Goal: Information Seeking & Learning: Learn about a topic

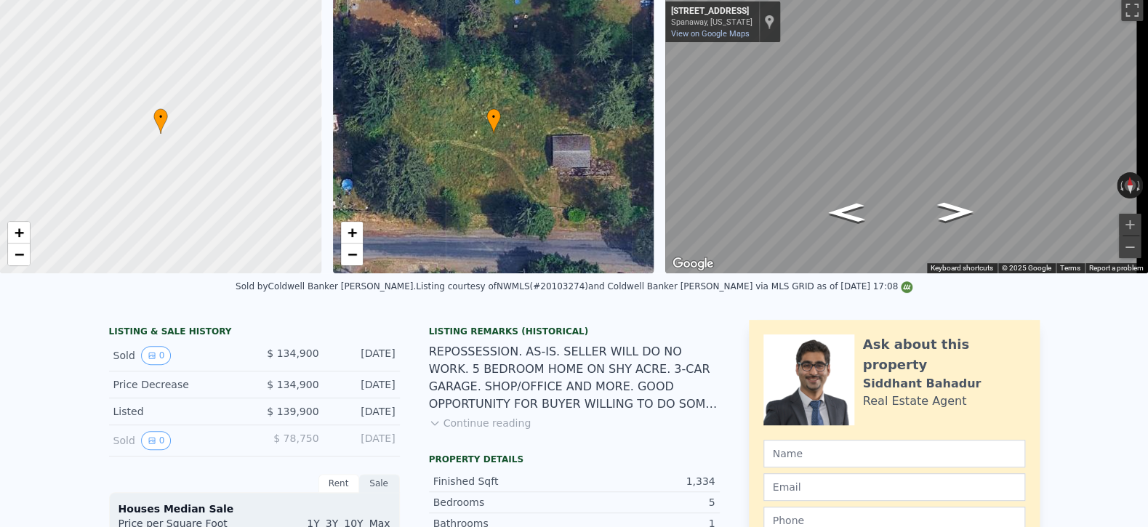
scroll to position [5, 0]
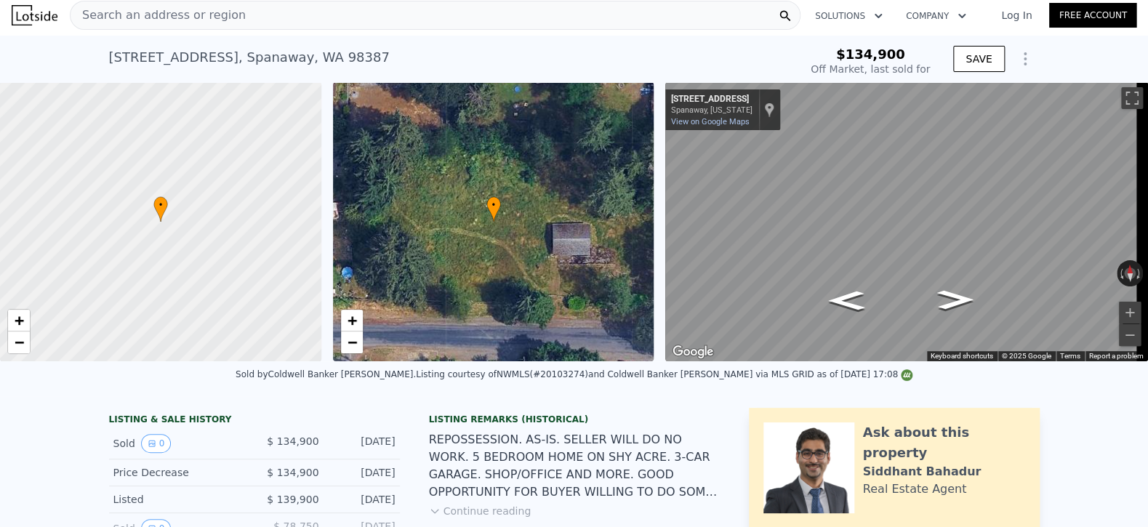
type input "$ 486,000"
type input "$ 307,947"
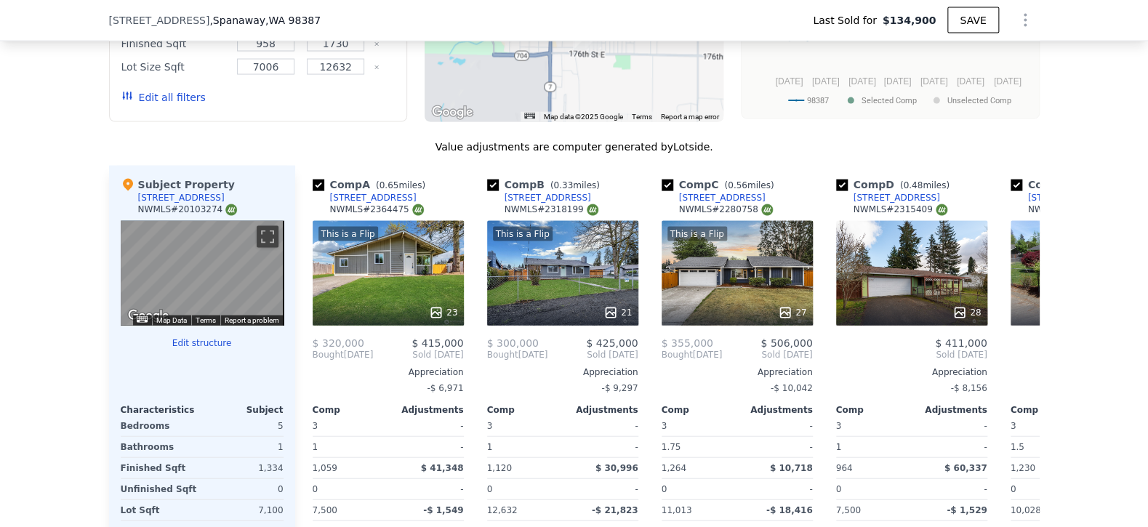
scroll to position [1521, 0]
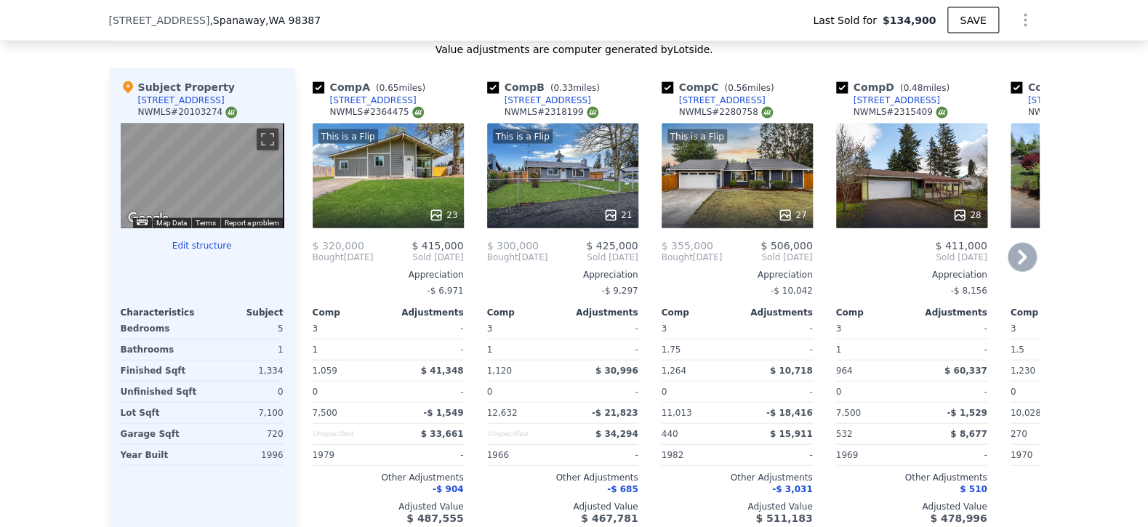
click at [337, 106] on div "17423 5th Avenue Ct E" at bounding box center [373, 101] width 87 height 12
click at [527, 106] on div "212 170th St E" at bounding box center [548, 101] width 87 height 12
click at [679, 106] on div "16518 10th Ave E" at bounding box center [722, 101] width 87 height 12
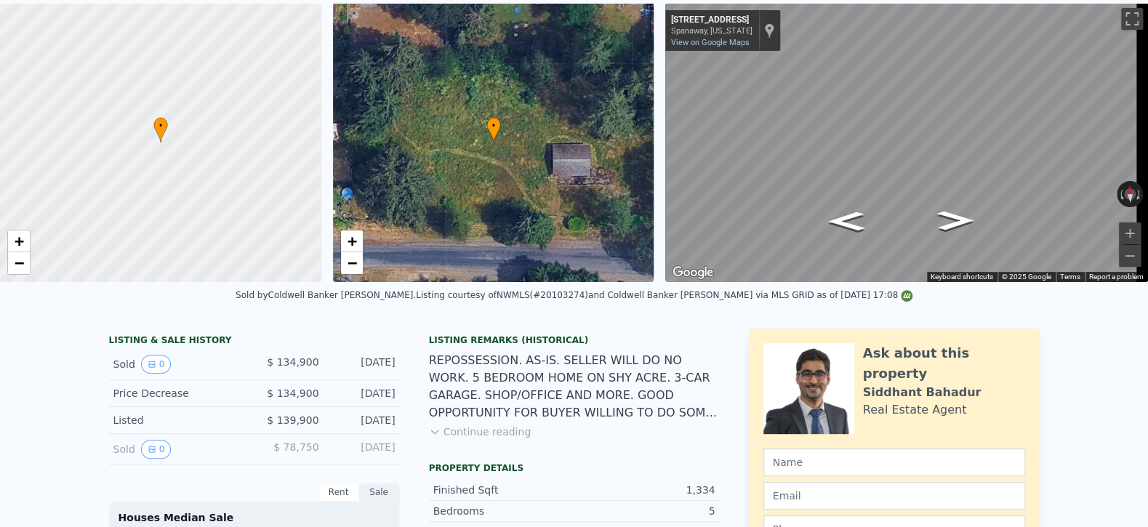
scroll to position [5, 0]
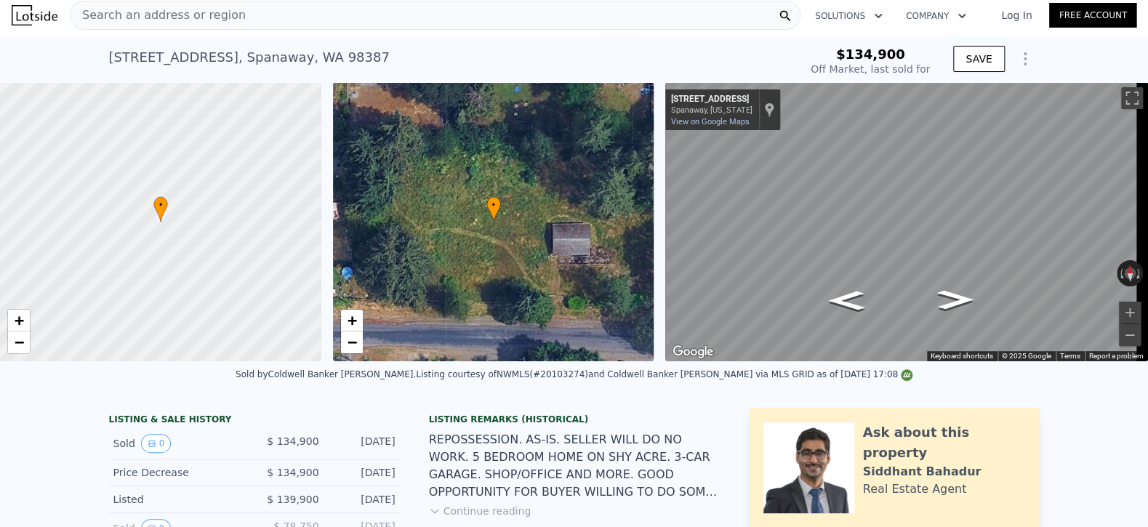
click at [237, 11] on div "Search an address or region" at bounding box center [435, 15] width 731 height 29
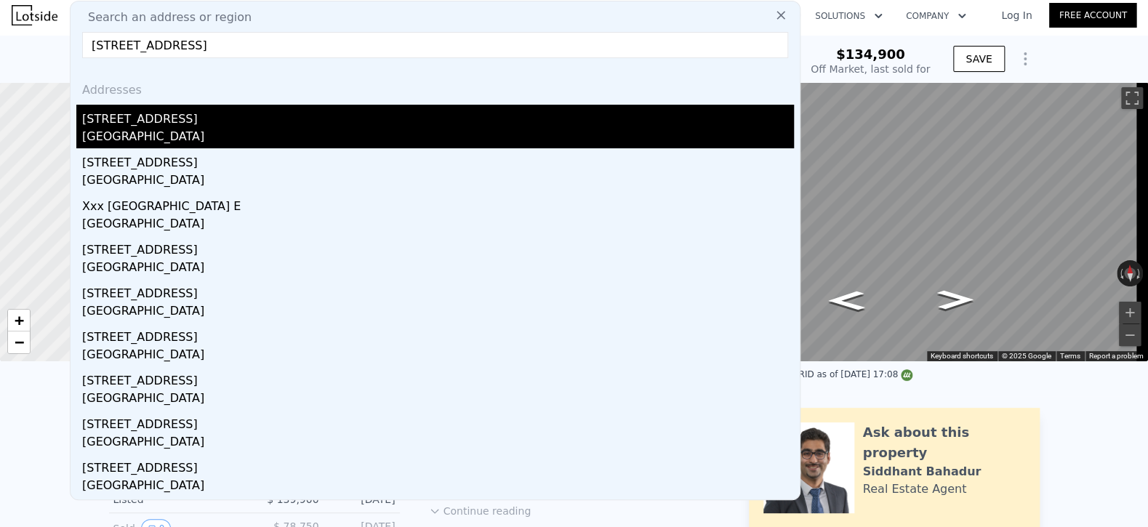
type input "415 118th Ave E, Edgewood, WA 98372"
click at [127, 123] on div "415 118th Ave E" at bounding box center [438, 116] width 712 height 23
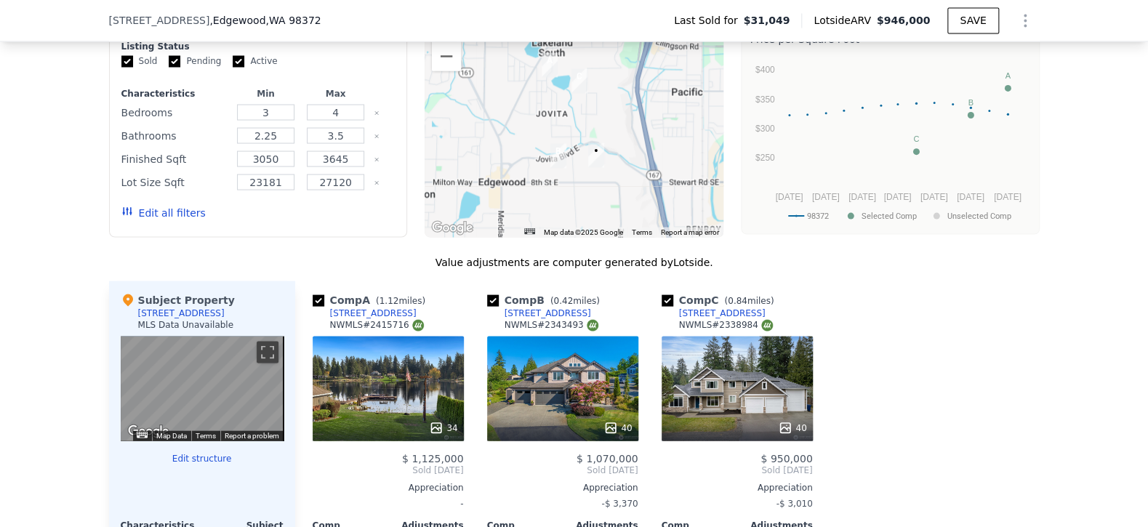
scroll to position [1527, 0]
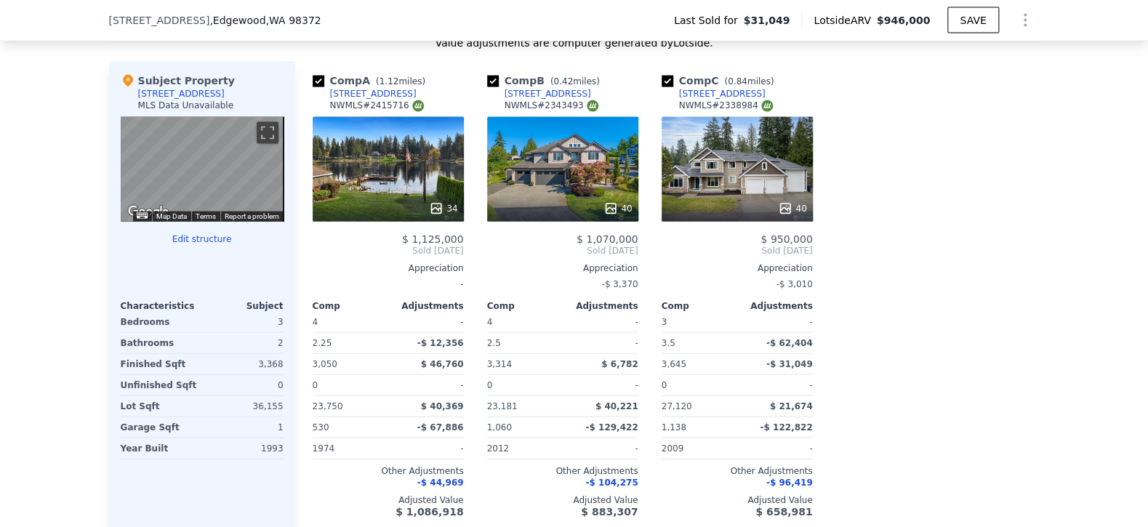
click at [330, 100] on div "37242 42nd Ave S" at bounding box center [373, 94] width 87 height 12
click at [683, 99] on div "37535 48th Ave S" at bounding box center [722, 94] width 87 height 12
click at [312, 22] on div "415 118th Ave E , Edgewood , WA 98372 Last Sold for $31,049 Lotside ARV $946,00…" at bounding box center [574, 20] width 931 height 41
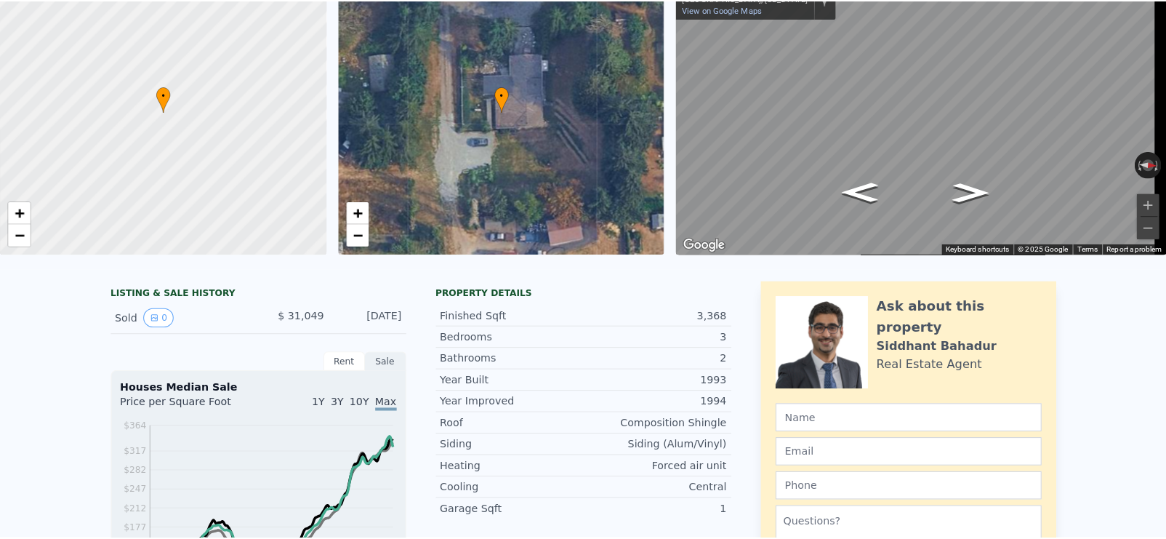
scroll to position [5, 0]
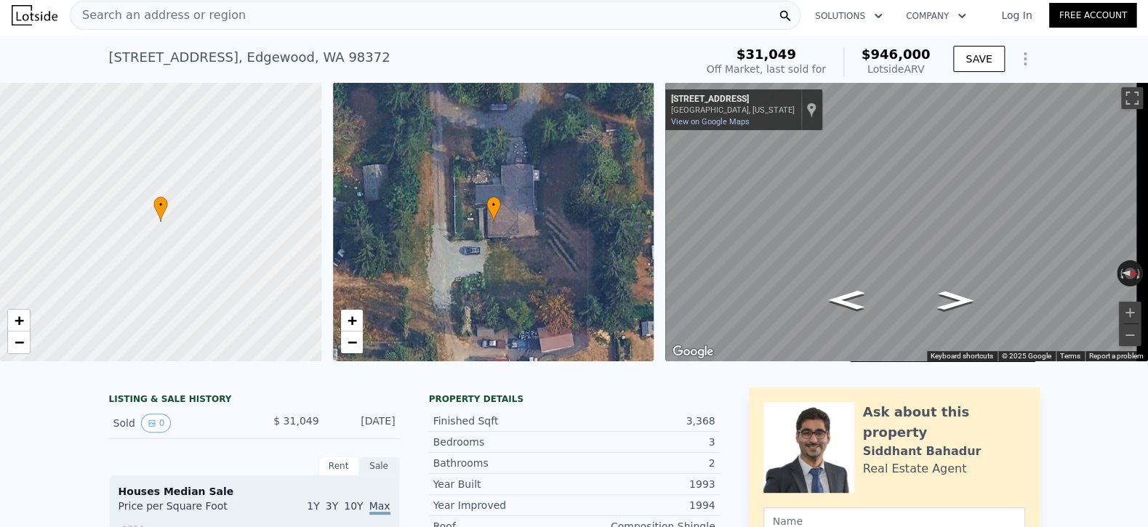
click at [259, 23] on div "Search an address or region" at bounding box center [435, 15] width 731 height 29
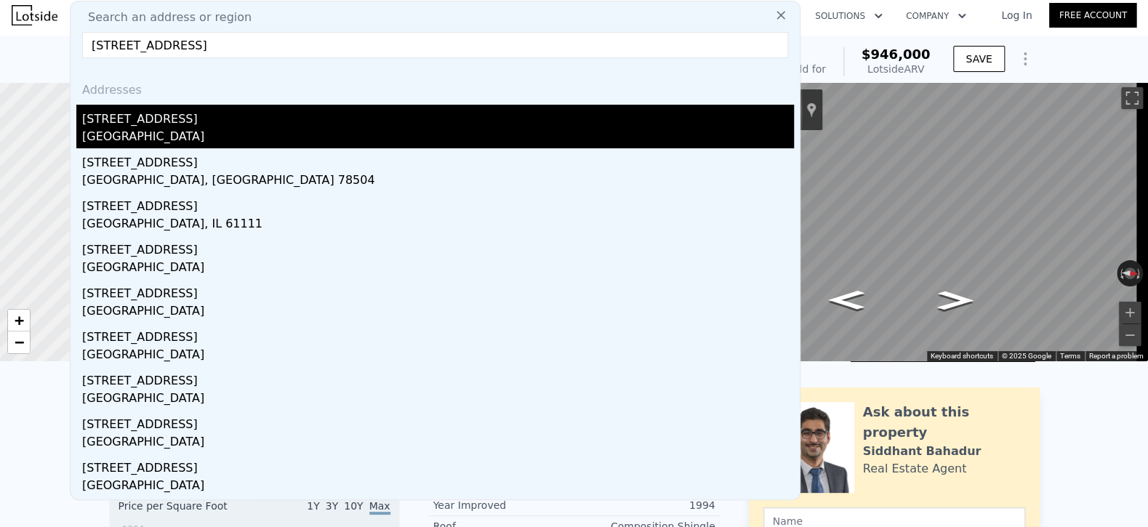
type input "6416 1st Street Ct E"
click at [169, 129] on div "Fife Heights, WA 98424" at bounding box center [438, 138] width 712 height 20
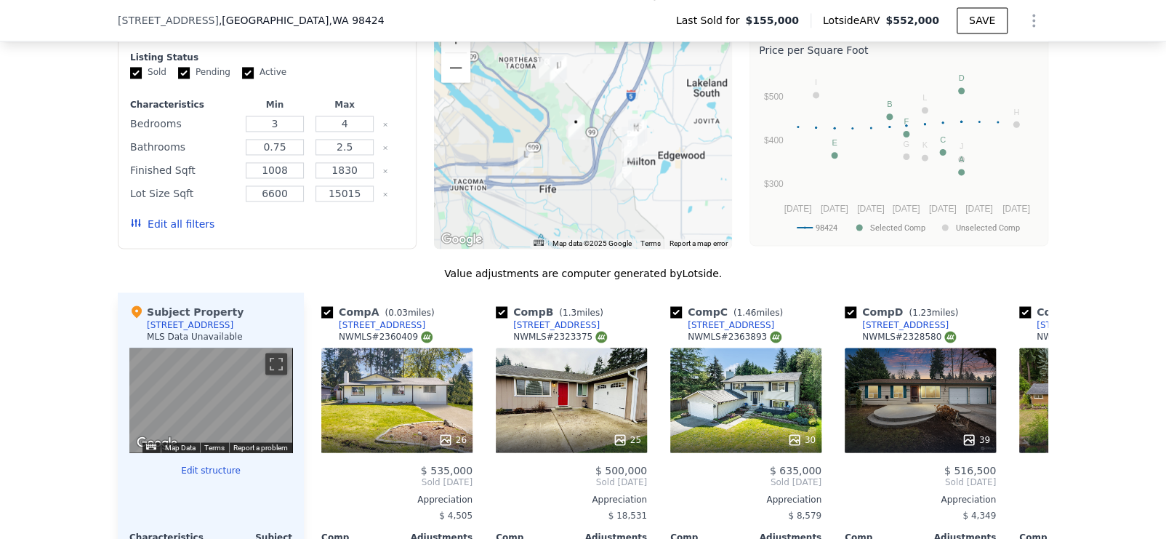
scroll to position [1454, 0]
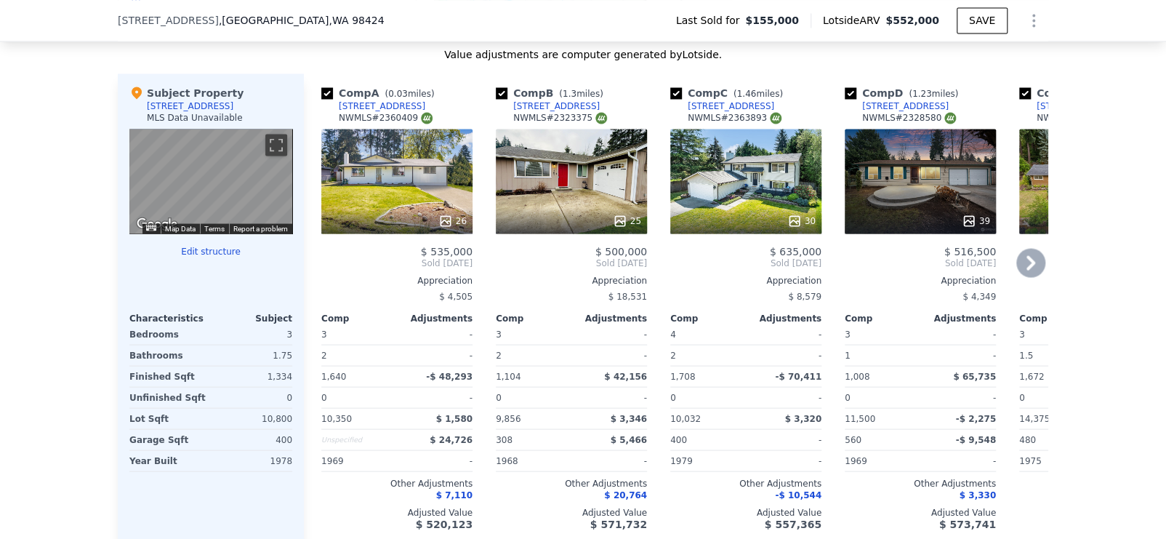
click at [707, 109] on div "6718 20th St NE" at bounding box center [731, 106] width 87 height 12
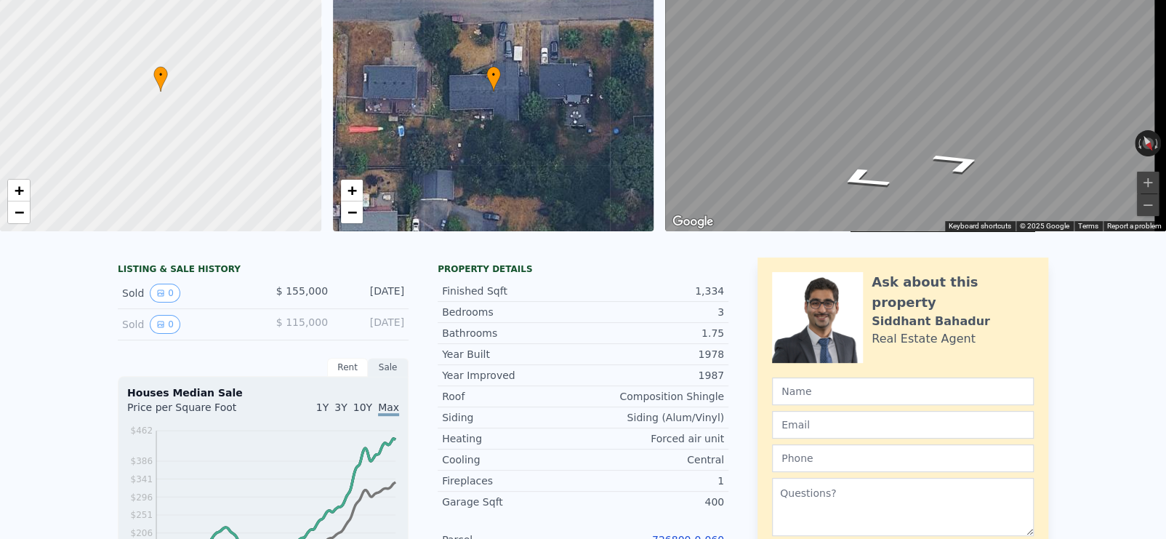
scroll to position [5, 0]
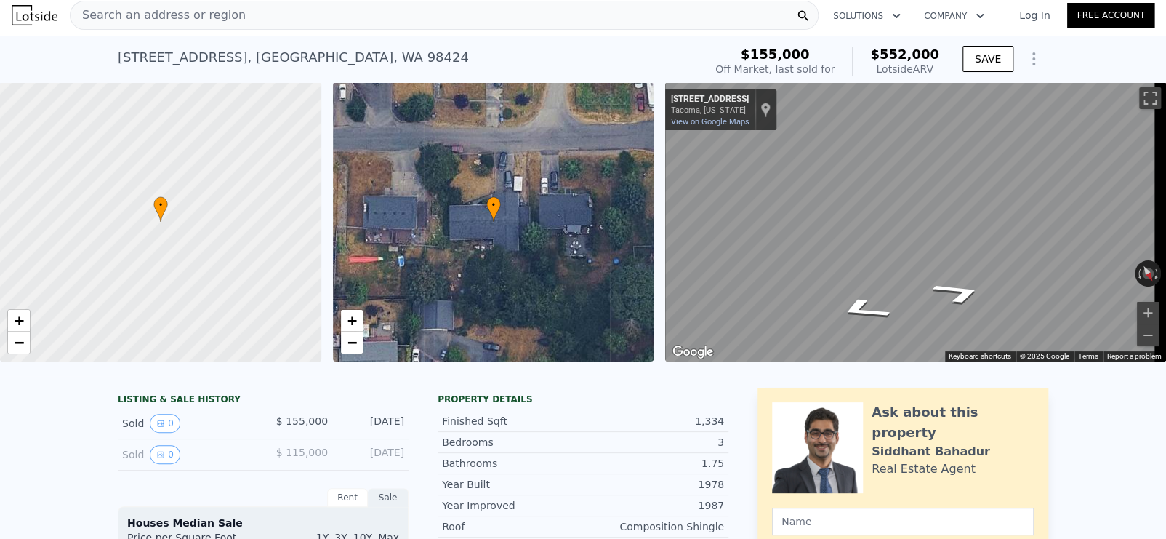
click at [249, 17] on div "Search an address or region" at bounding box center [444, 15] width 749 height 29
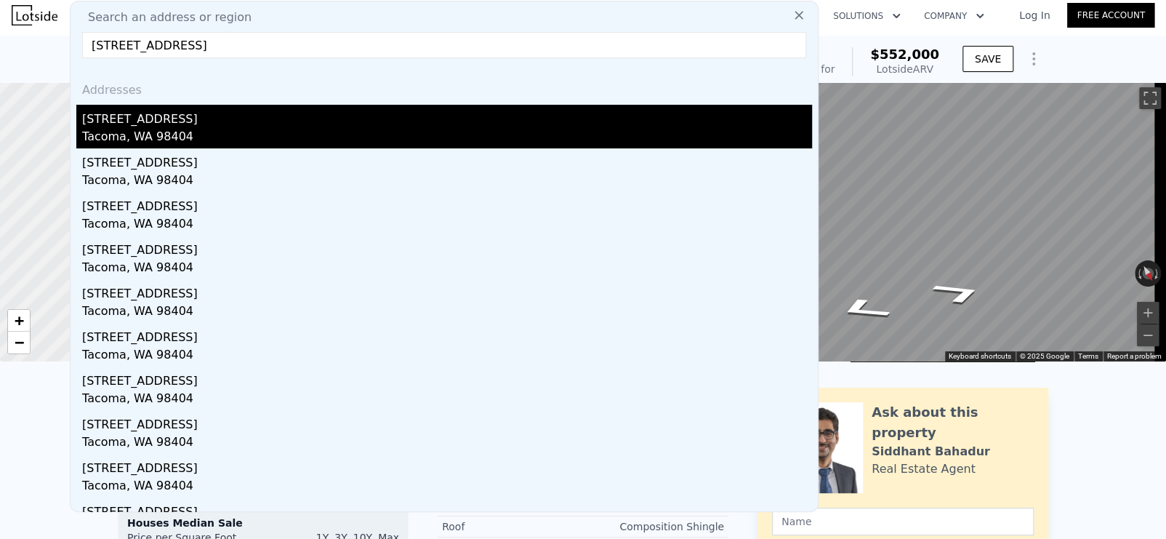
type input "1401 E 62nd St, Tacoma, WA 98404"
click at [135, 121] on div "1401 E 62nd St" at bounding box center [447, 116] width 730 height 23
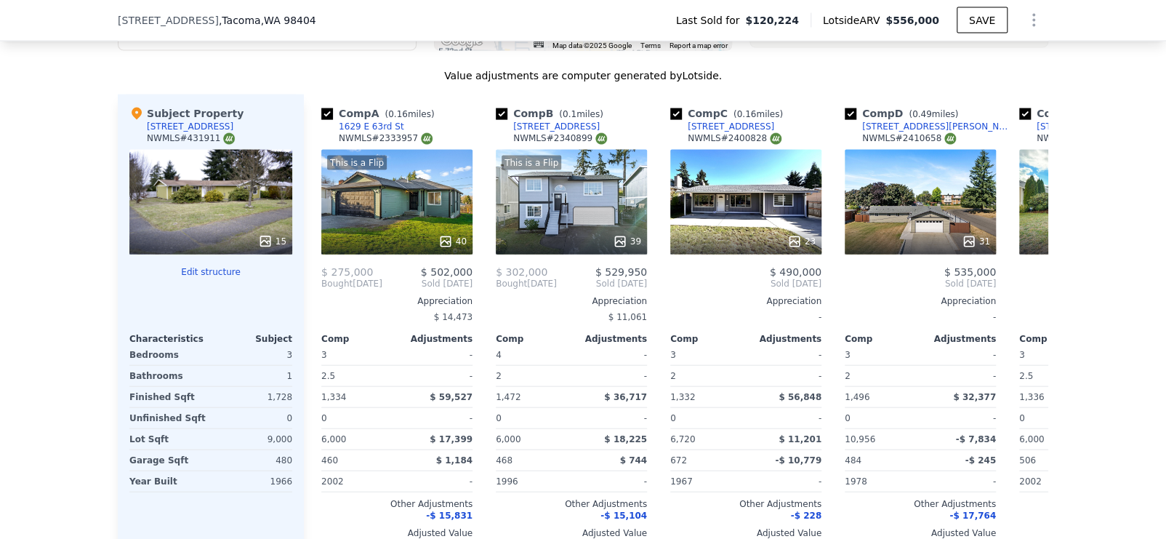
scroll to position [1672, 0]
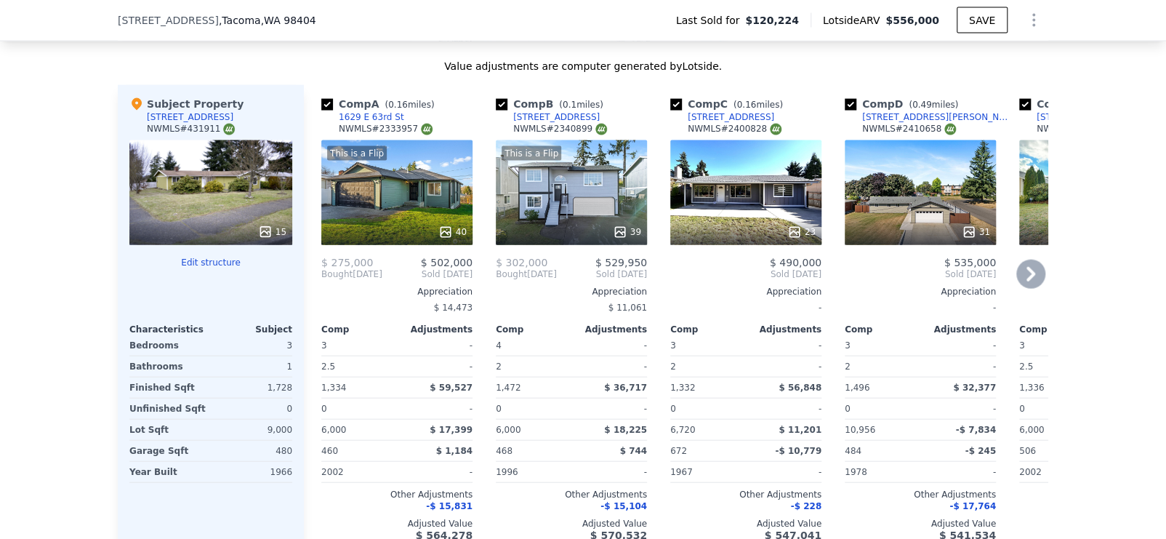
click at [349, 123] on div "1629 E 63rd St" at bounding box center [371, 117] width 65 height 12
click at [692, 121] on div "[STREET_ADDRESS]" at bounding box center [731, 117] width 87 height 12
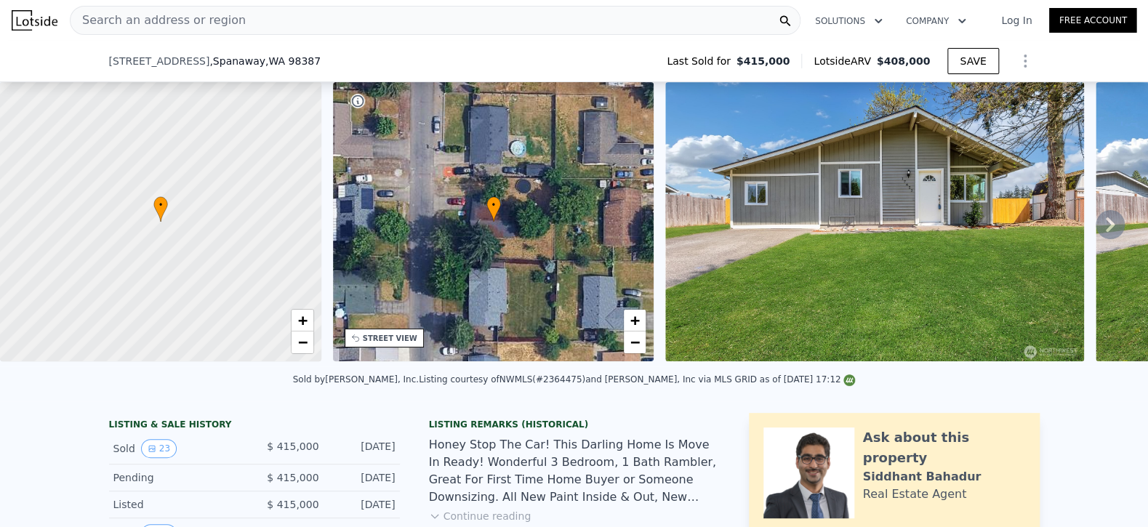
scroll to position [431, 0]
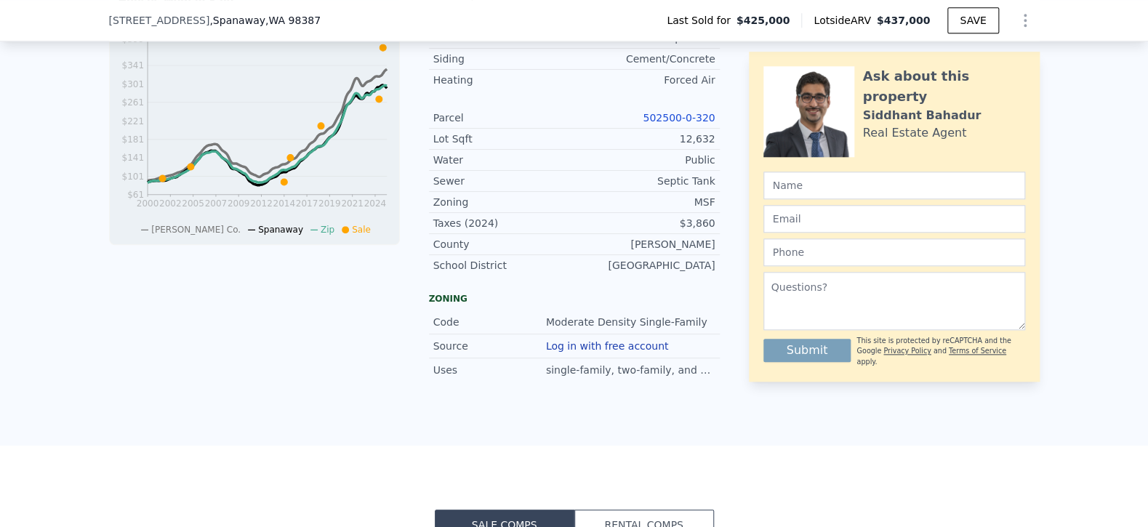
scroll to position [146, 0]
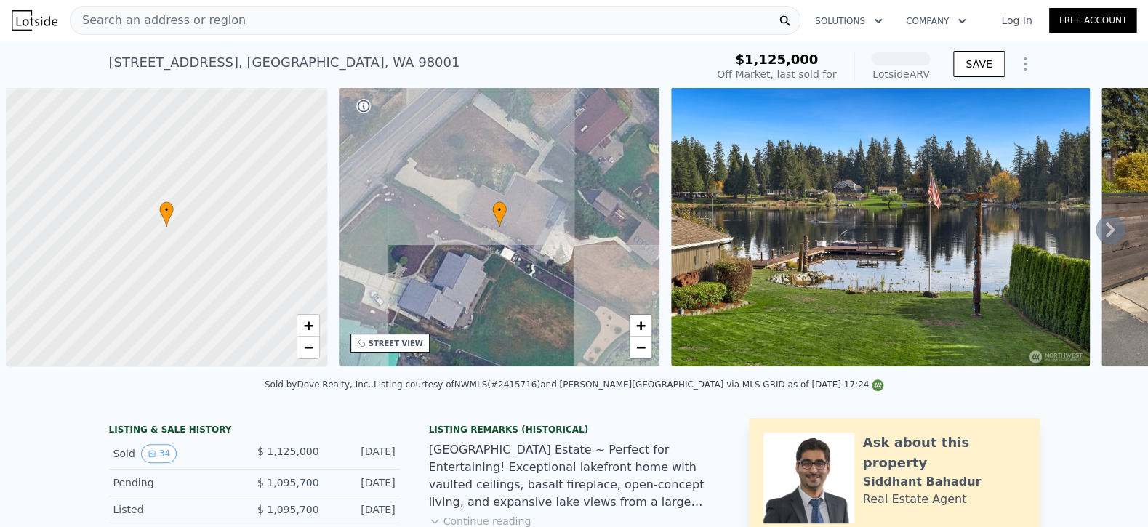
scroll to position [0, 6]
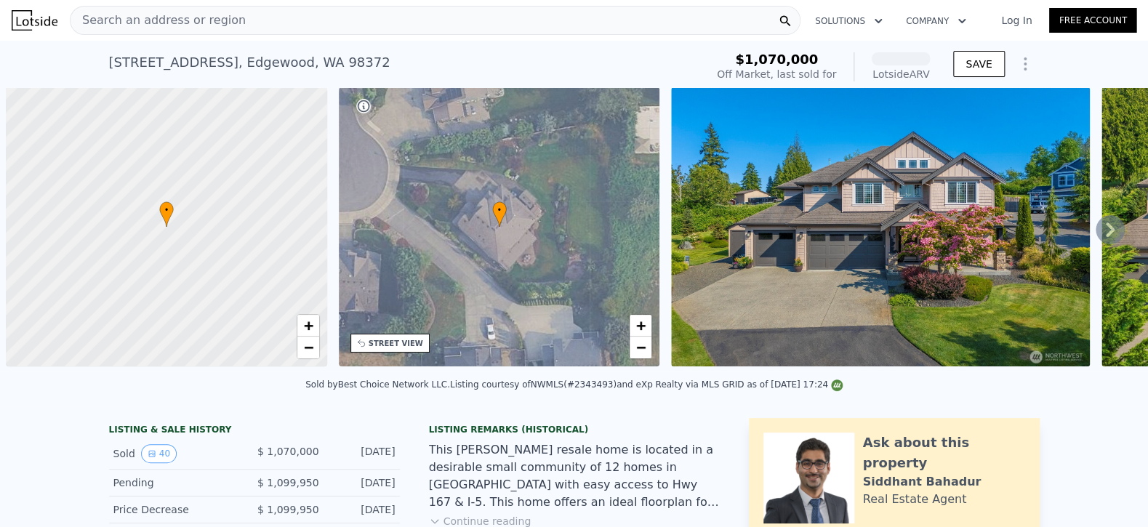
scroll to position [0, 6]
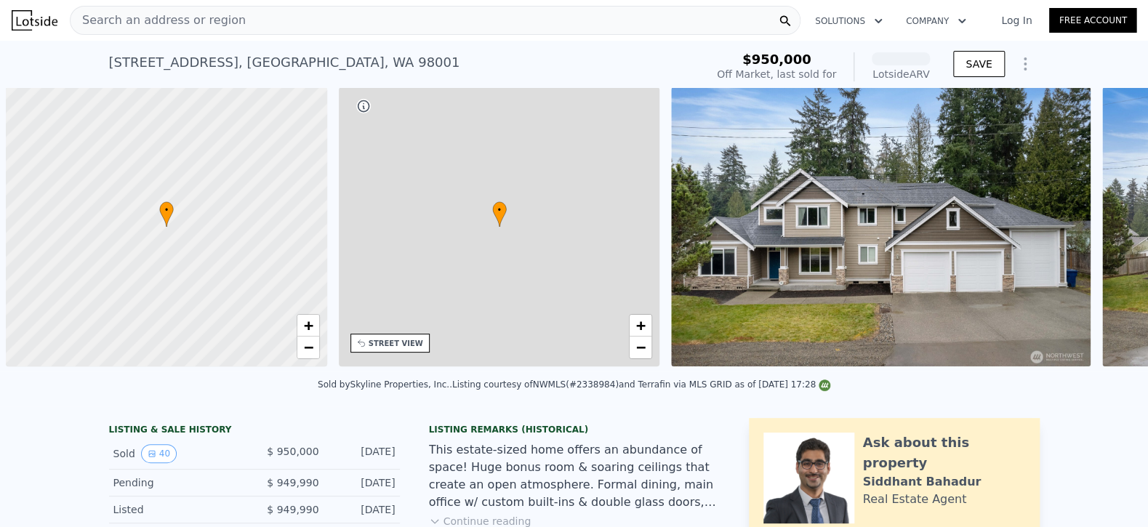
scroll to position [0, 6]
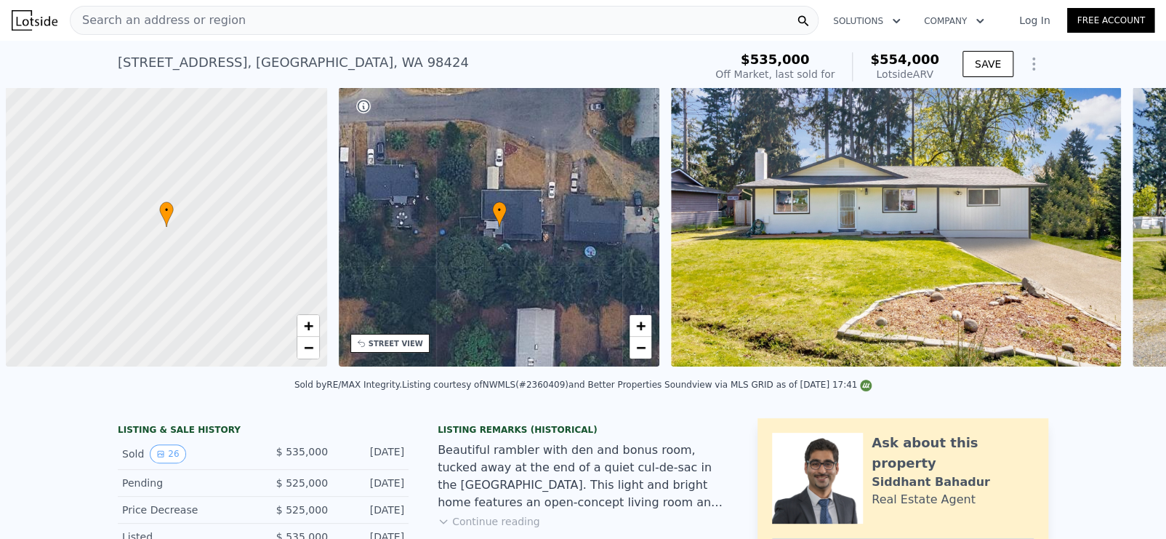
scroll to position [0, 6]
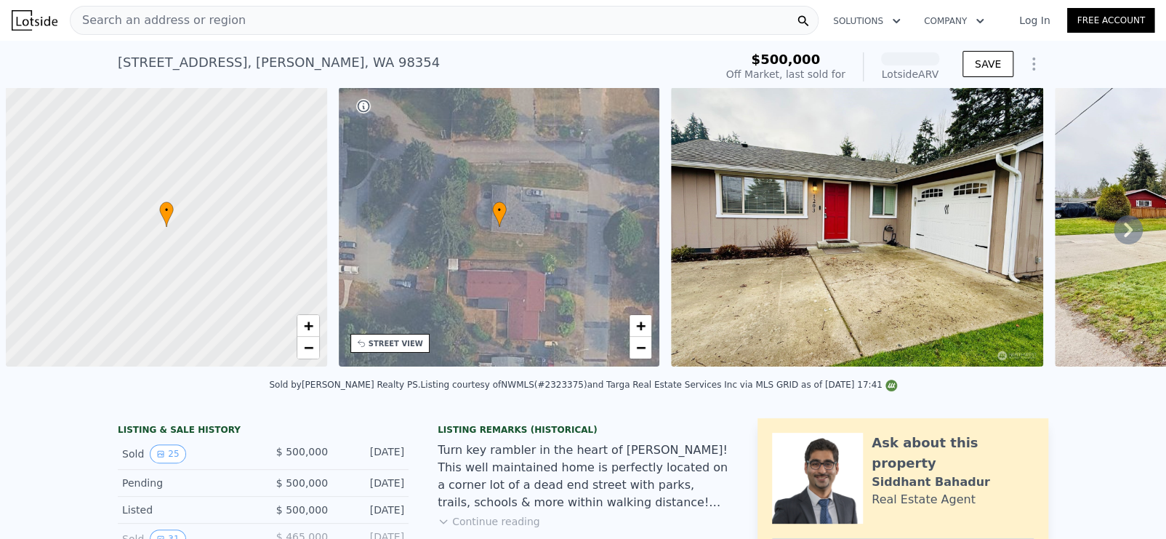
scroll to position [0, 6]
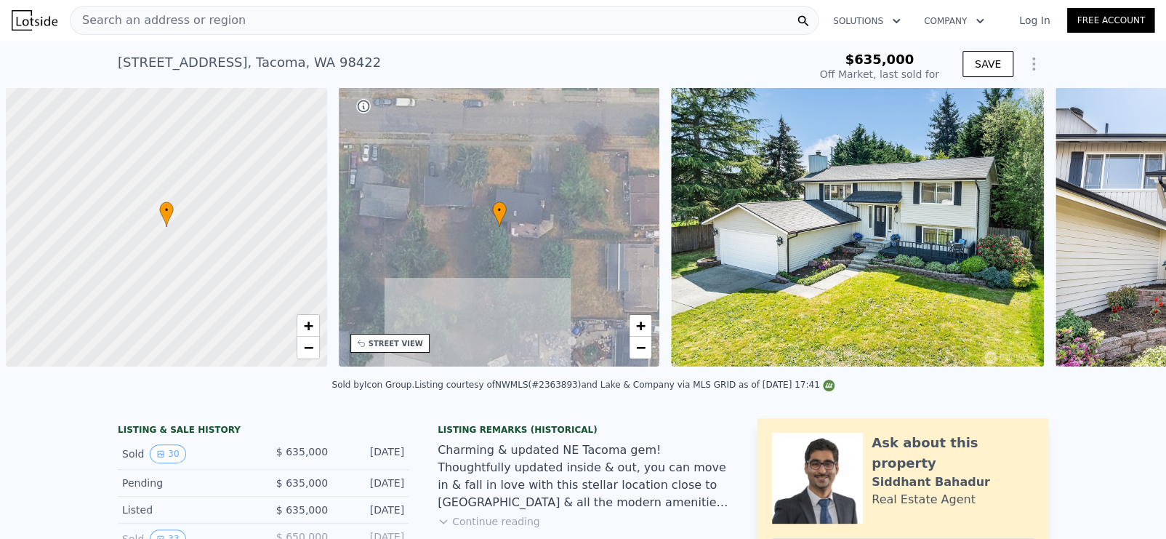
scroll to position [0, 6]
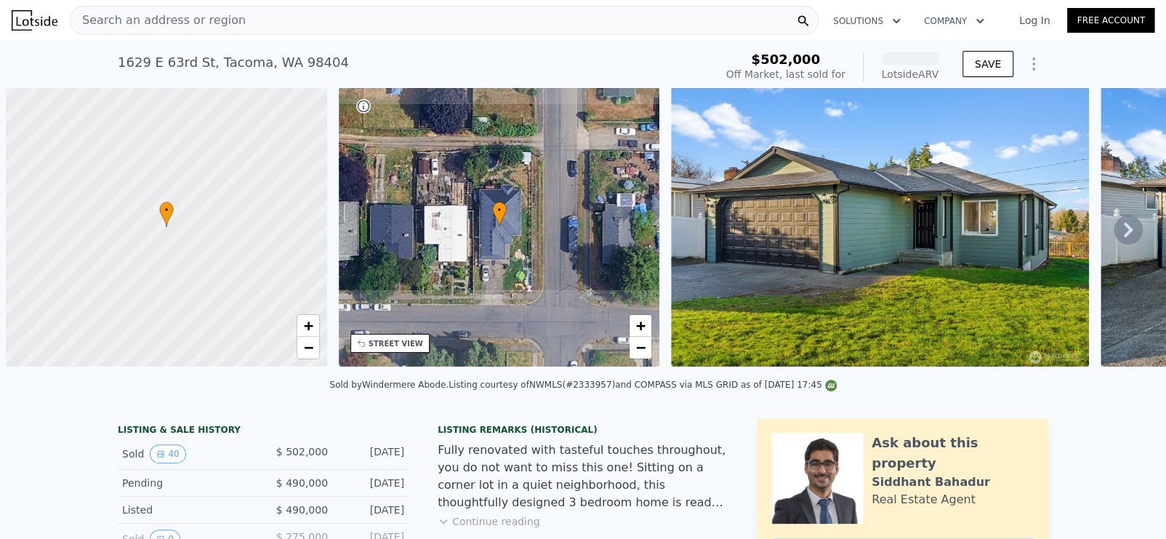
scroll to position [0, 6]
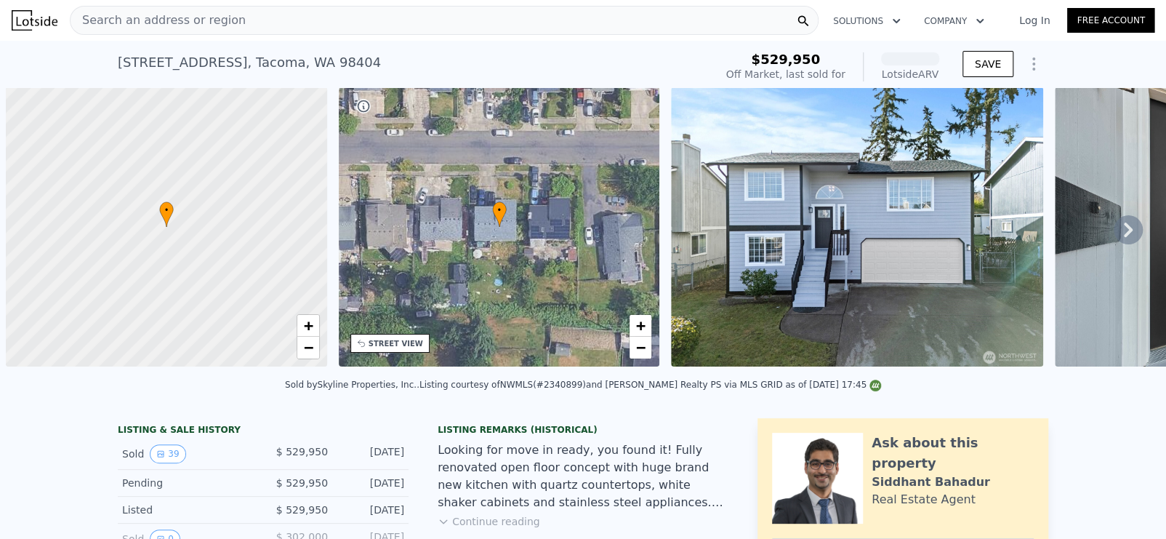
scroll to position [0, 6]
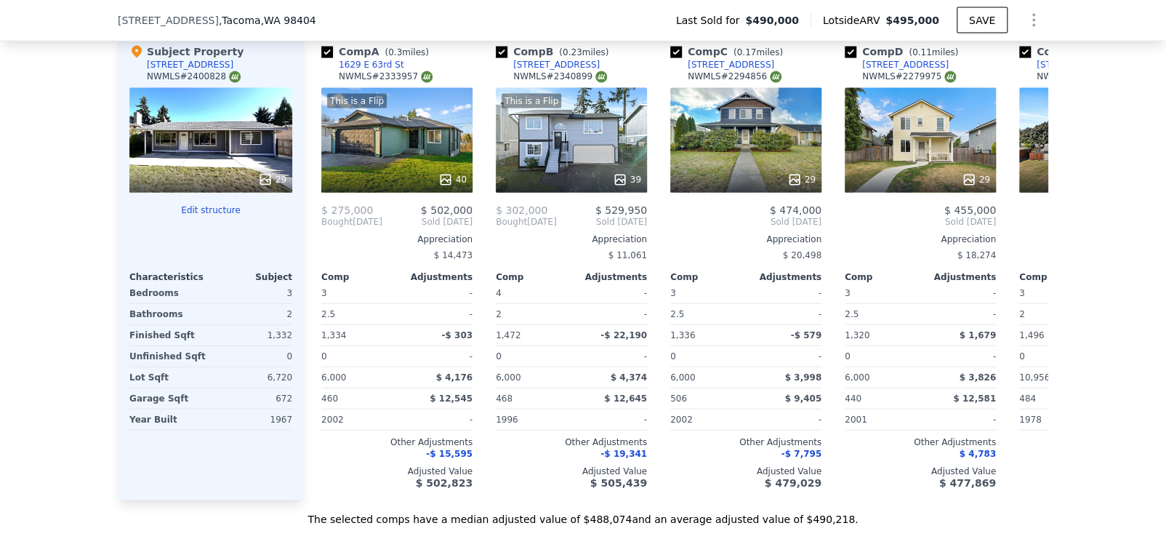
scroll to position [1454, 0]
